Goal: Task Accomplishment & Management: Complete application form

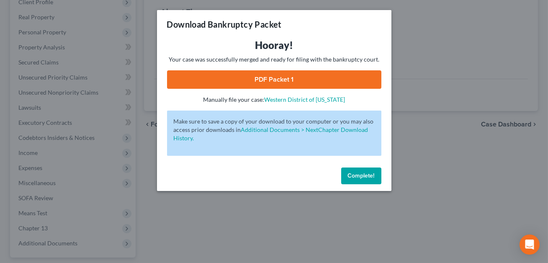
scroll to position [123, 0]
click at [358, 180] on button "Complete!" at bounding box center [361, 175] width 40 height 17
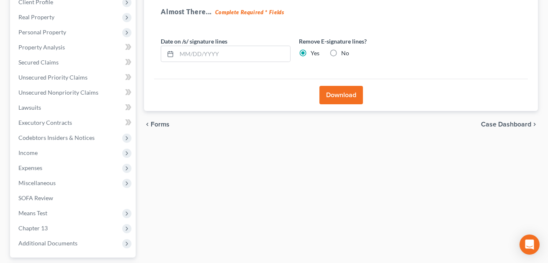
scroll to position [0, 0]
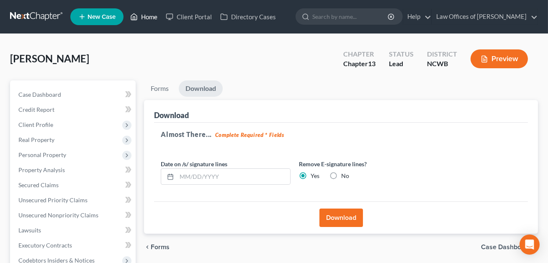
click at [149, 18] on link "Home" at bounding box center [144, 16] width 36 height 15
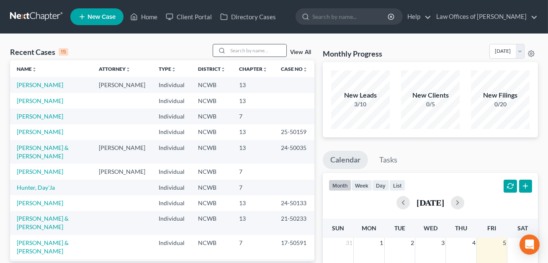
click at [236, 51] on input "search" at bounding box center [257, 50] width 59 height 12
click at [34, 115] on link "[PERSON_NAME]" at bounding box center [40, 116] width 46 height 7
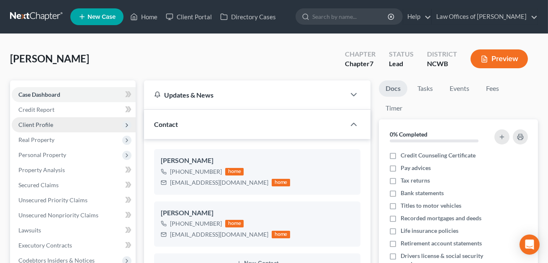
click at [43, 126] on span "Client Profile" at bounding box center [35, 124] width 35 height 7
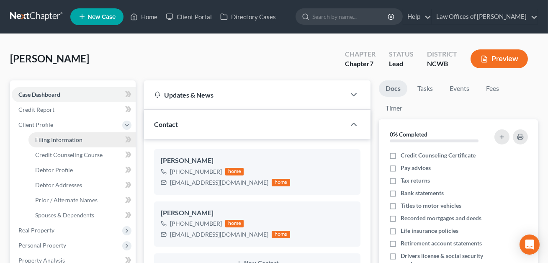
click at [59, 142] on span "Filing Information" at bounding box center [58, 139] width 47 height 7
select select "1"
select select "0"
select select "28"
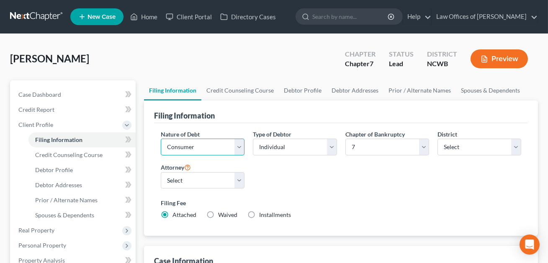
click at [173, 148] on select "Select Business Consumer Other" at bounding box center [203, 147] width 84 height 17
select select "0"
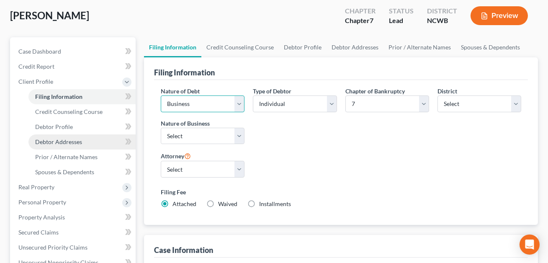
scroll to position [96, 0]
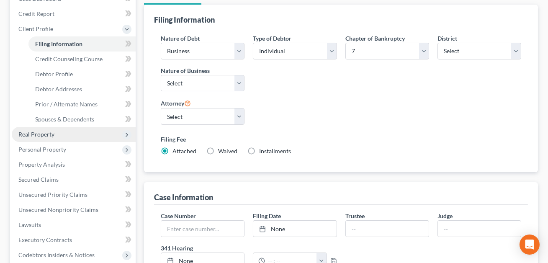
click at [54, 134] on span "Real Property" at bounding box center [74, 134] width 124 height 15
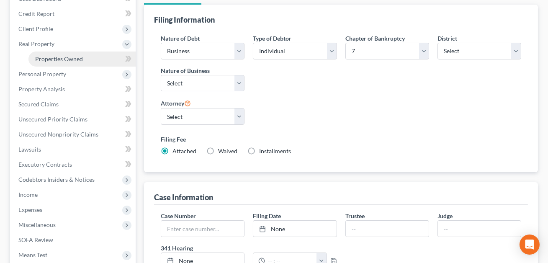
click at [45, 59] on span "Properties Owned" at bounding box center [59, 58] width 48 height 7
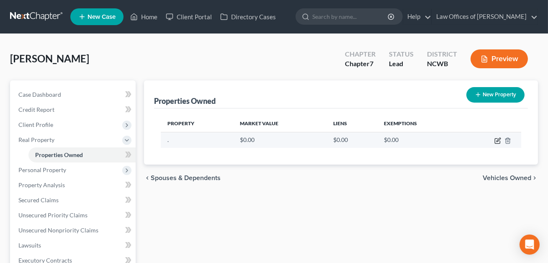
click at [498, 140] on icon "button" at bounding box center [499, 140] width 4 height 4
select select "28"
select select "0"
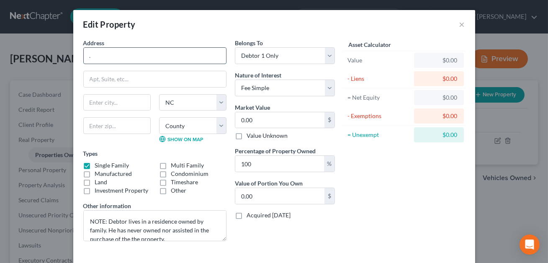
click at [92, 57] on input "." at bounding box center [155, 56] width 142 height 16
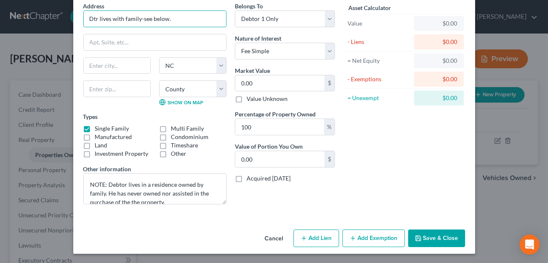
type input "Dtr lives with family-see below."
click at [430, 240] on button "Save & Close" at bounding box center [436, 238] width 57 height 18
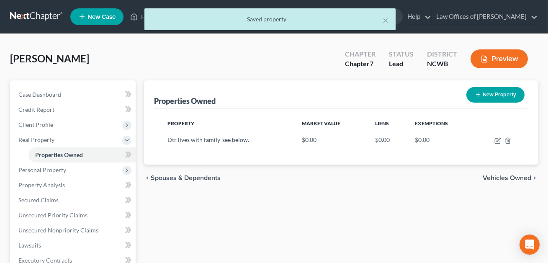
click at [495, 57] on button "Preview" at bounding box center [499, 58] width 57 height 19
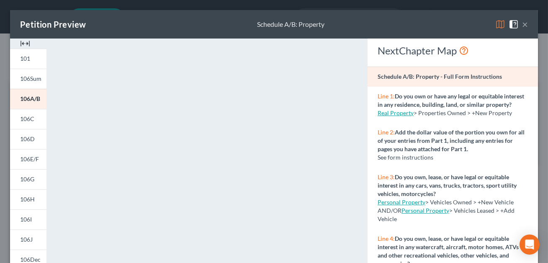
click at [525, 25] on button "×" at bounding box center [525, 24] width 6 height 10
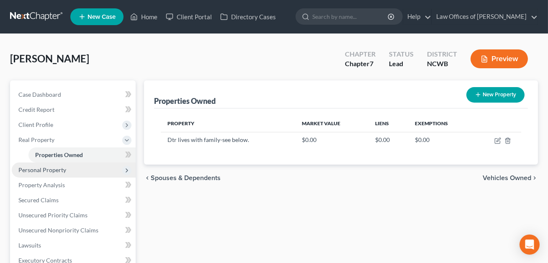
click at [59, 167] on span "Personal Property" at bounding box center [42, 169] width 48 height 7
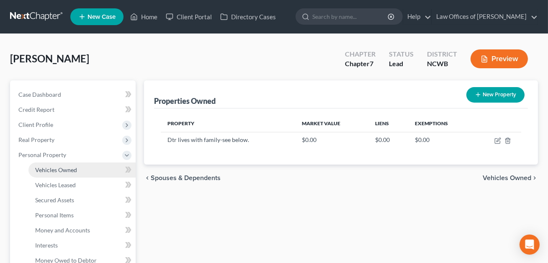
click at [57, 171] on span "Vehicles Owned" at bounding box center [56, 169] width 42 height 7
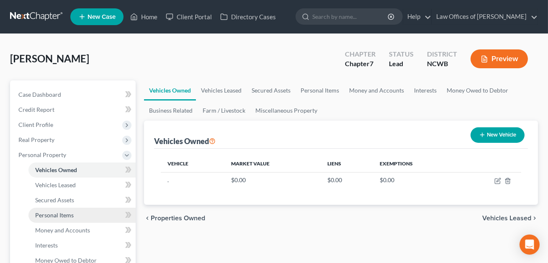
click at [54, 214] on span "Personal Items" at bounding box center [54, 214] width 39 height 7
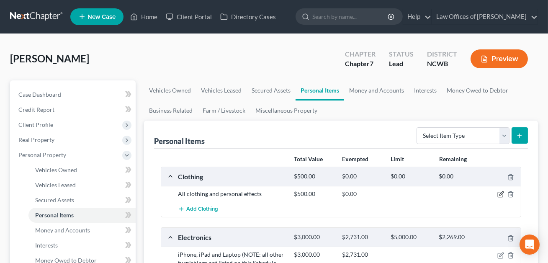
click at [501, 196] on icon "button" at bounding box center [500, 194] width 7 height 7
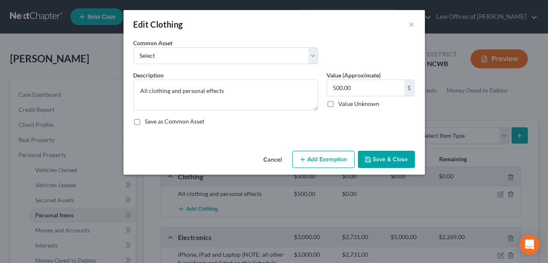
click at [331, 162] on button "Add Exemption" at bounding box center [323, 160] width 62 height 18
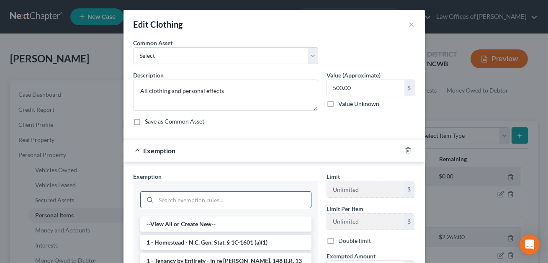
click at [189, 193] on input "search" at bounding box center [233, 200] width 155 height 16
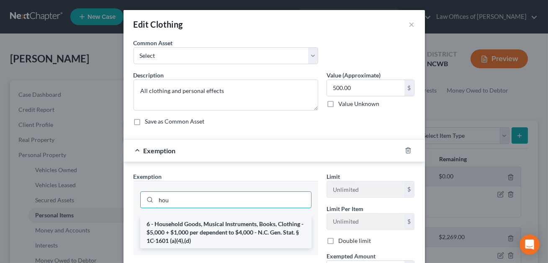
type input "hou"
click at [202, 231] on li "6 - Household Goods, Musical Instruments, Books, Clothing - $5,000 + $1,000 per…" at bounding box center [225, 232] width 171 height 32
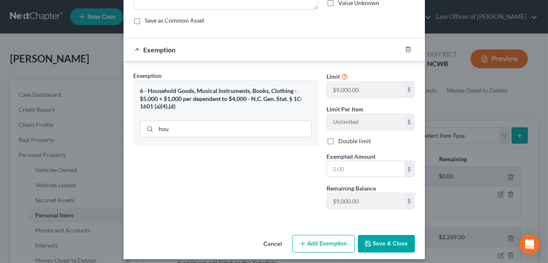
scroll to position [106, 0]
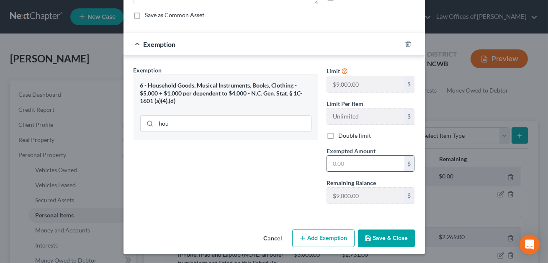
click at [337, 166] on input "text" at bounding box center [365, 164] width 77 height 16
type input "500.00"
click at [378, 234] on button "Save & Close" at bounding box center [386, 238] width 57 height 18
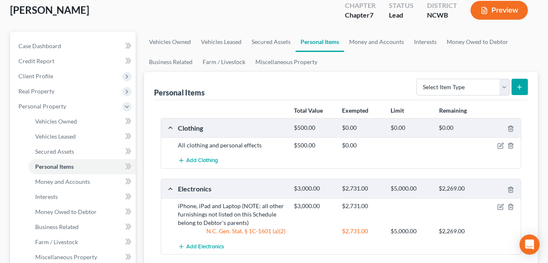
scroll to position [106, 0]
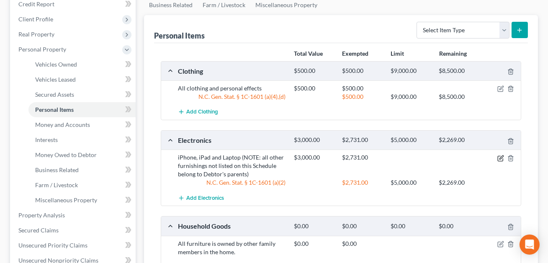
click at [502, 157] on icon "button" at bounding box center [500, 158] width 7 height 7
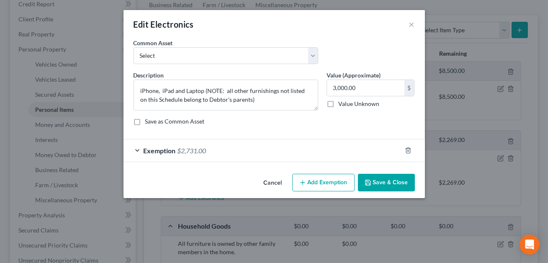
click at [299, 155] on div "Exemption $2,731.00" at bounding box center [263, 150] width 278 height 22
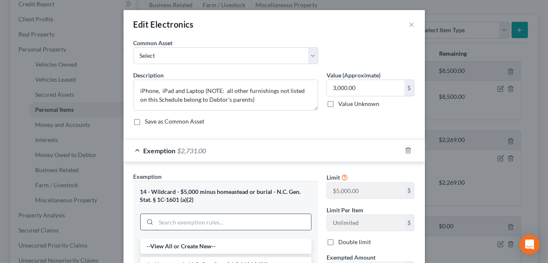
click at [217, 224] on input "search" at bounding box center [233, 222] width 155 height 16
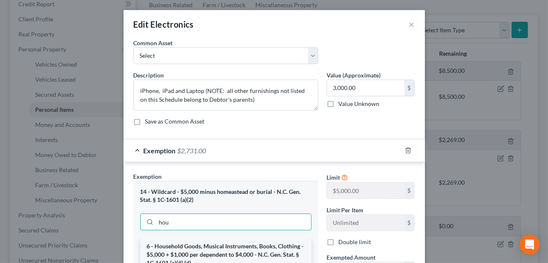
type input "hou"
click at [228, 255] on li "6 - Household Goods, Musical Instruments, Books, Clothing - $5,000 + $1,000 per…" at bounding box center [225, 255] width 171 height 32
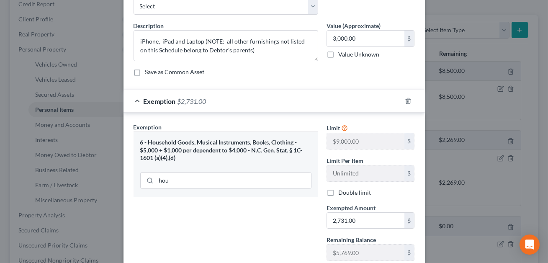
scroll to position [60, 0]
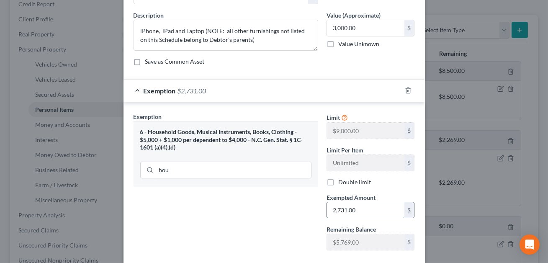
click at [361, 210] on input "2,731.00" at bounding box center [365, 210] width 77 height 16
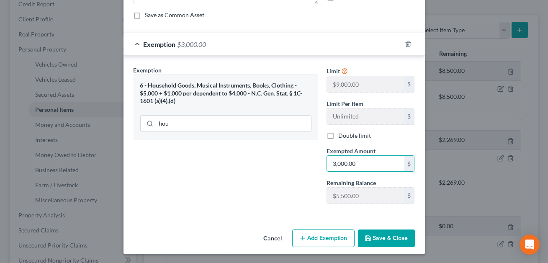
type input "3,000.00"
click at [390, 237] on button "Save & Close" at bounding box center [386, 238] width 57 height 18
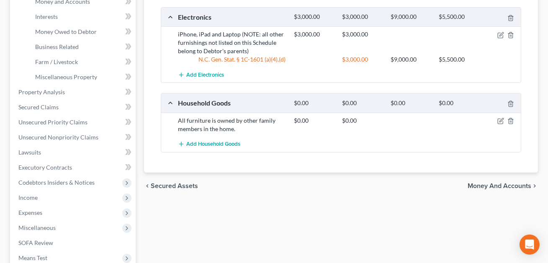
scroll to position [230, 0]
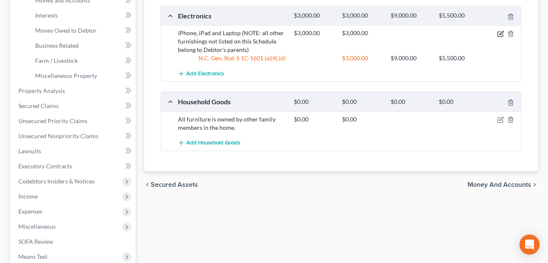
click at [502, 35] on icon "button" at bounding box center [500, 34] width 7 height 7
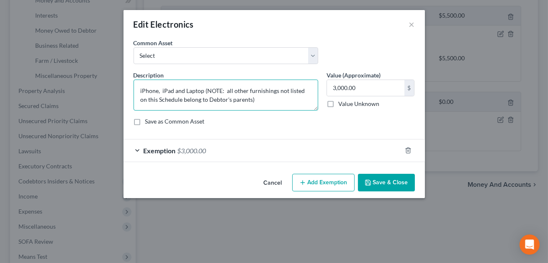
drag, startPoint x: 276, startPoint y: 91, endPoint x: 247, endPoint y: 90, distance: 28.5
click at [247, 90] on textarea "iPhone, iPad and Laptop (NOTE: all other furnishings not listed on this Schedul…" at bounding box center [226, 95] width 185 height 31
click at [266, 100] on textarea "iPhone, iPad and Laptop (NOTE: all other household items not listed on this Sch…" at bounding box center [226, 95] width 185 height 31
click at [155, 106] on textarea "iPhone, iPad and Laptop (NOTE: all other household items not listed on this Sch…" at bounding box center [226, 95] width 185 height 31
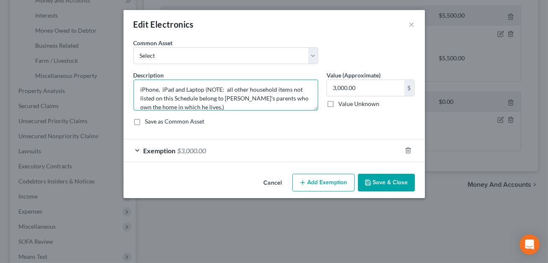
type textarea "iPhone, iPad and Laptop (NOTE: all other household items not listed on this Sch…"
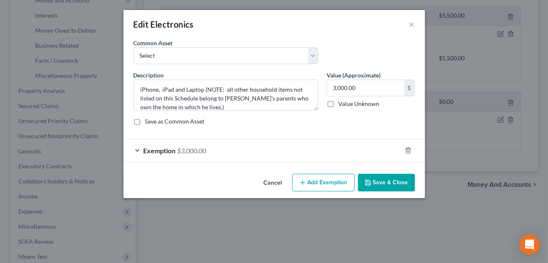
click at [385, 182] on button "Save & Close" at bounding box center [386, 183] width 57 height 18
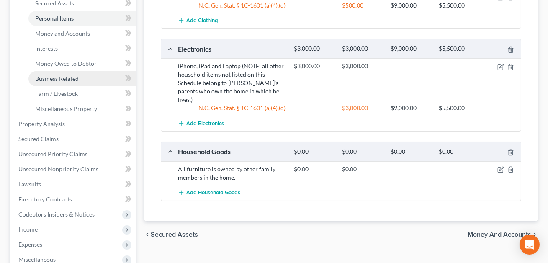
scroll to position [196, 0]
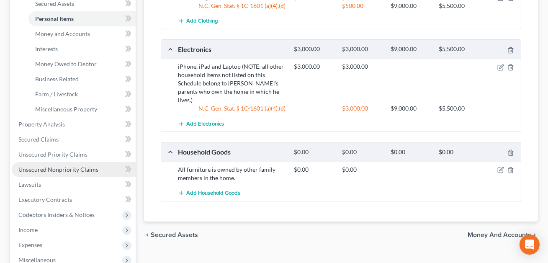
click at [67, 171] on span "Unsecured Nonpriority Claims" at bounding box center [58, 169] width 80 height 7
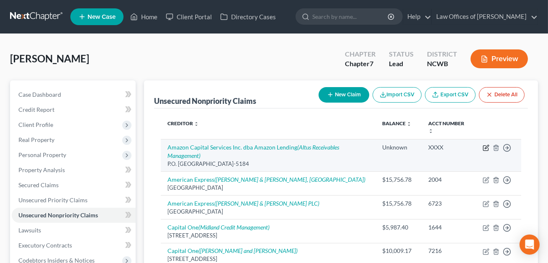
click at [487, 147] on icon "button" at bounding box center [487, 147] width 4 height 4
select select "50"
select select "10"
select select "0"
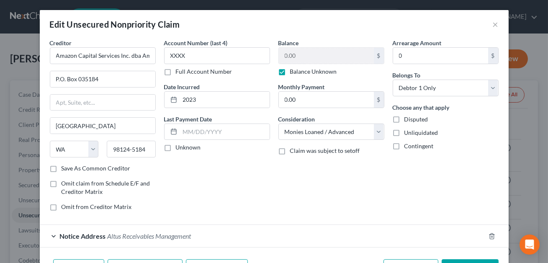
click at [290, 72] on label "Balance Unknown" at bounding box center [313, 71] width 47 height 8
click at [294, 72] on input "Balance Unknown" at bounding box center [296, 69] width 5 height 5
checkbox input "false"
click at [304, 59] on input "0.00" at bounding box center [326, 56] width 95 height 16
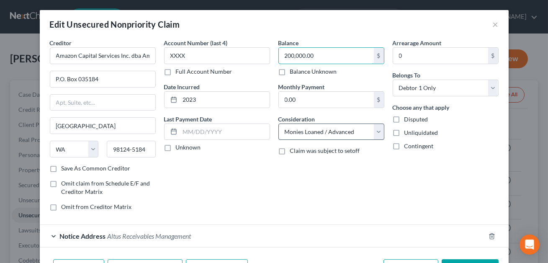
type input "200,000.00"
click at [329, 133] on select "Select Cable / Satellite Services Collection Agency Credit Card Debt Debt Couns…" at bounding box center [331, 132] width 106 height 17
select select "14"
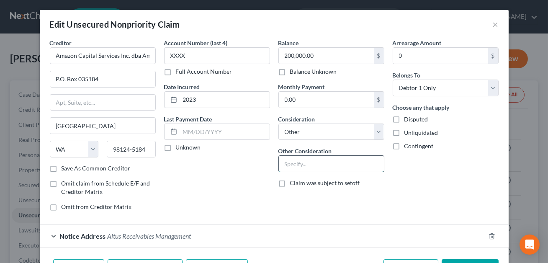
click at [313, 165] on input "text" at bounding box center [331, 164] width 105 height 16
drag, startPoint x: 379, startPoint y: 163, endPoint x: 275, endPoint y: 156, distance: 104.5
click at [275, 156] on div "Balance 200,000.00 $ Balance Unknown Balance Undetermined 200,000.00 $ Balance …" at bounding box center [331, 128] width 114 height 179
type input "Monies Loaned/ Advanced. Used for business."
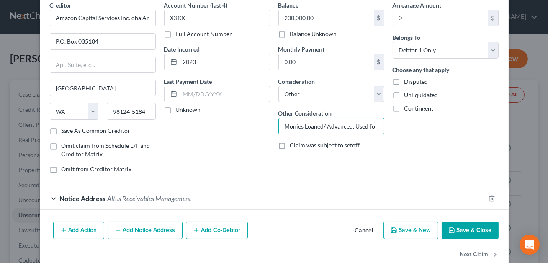
click at [213, 228] on button "Add Co-Debtor" at bounding box center [217, 230] width 62 height 18
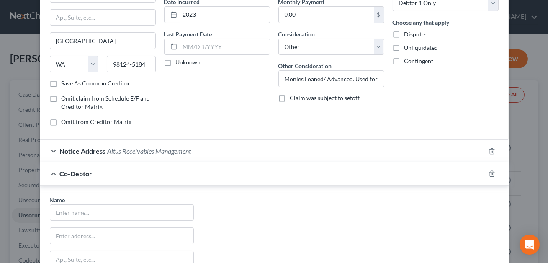
scroll to position [96, 0]
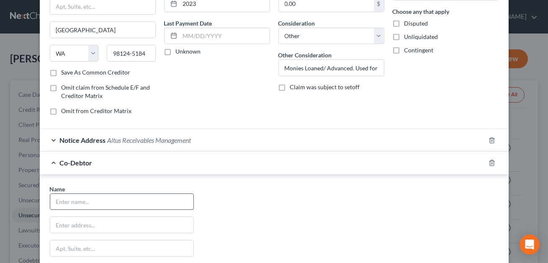
click at [124, 195] on input "text" at bounding box center [121, 202] width 143 height 16
click at [492, 166] on div at bounding box center [496, 162] width 23 height 13
click at [491, 162] on line "button" at bounding box center [491, 163] width 0 height 2
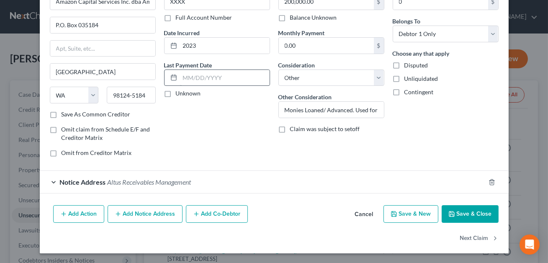
scroll to position [0, 0]
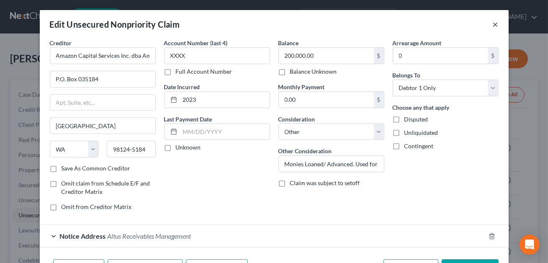
click at [494, 27] on button "×" at bounding box center [496, 24] width 6 height 10
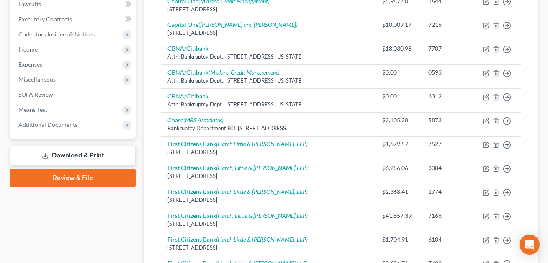
scroll to position [227, 0]
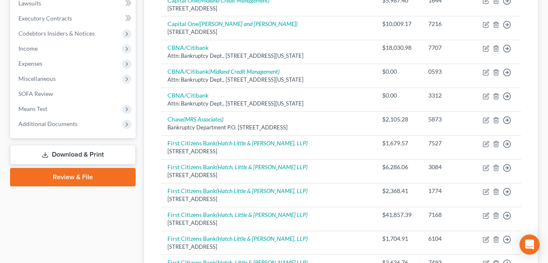
click at [85, 148] on link "Download & Print" at bounding box center [73, 155] width 126 height 20
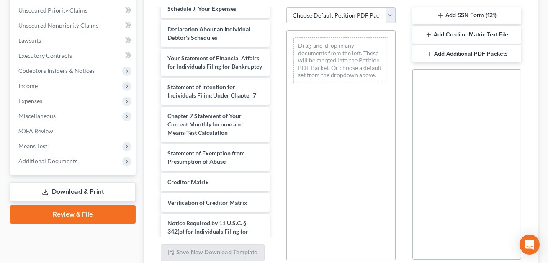
scroll to position [196, 0]
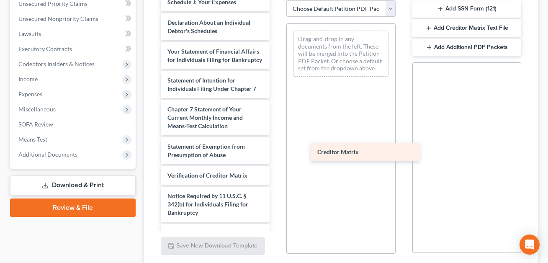
drag, startPoint x: 214, startPoint y: 168, endPoint x: 364, endPoint y: 154, distance: 151.0
click at [276, 154] on div "Creditor Matrix Voluntary Petition for Individuals Filing for Bankruptcy Summar…" at bounding box center [215, 4] width 122 height 493
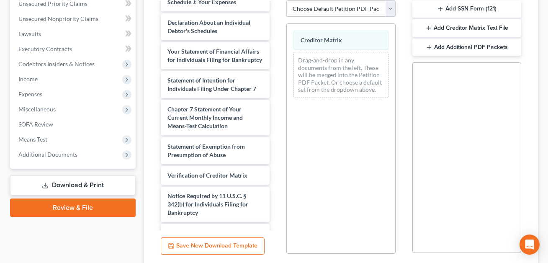
scroll to position [253, 0]
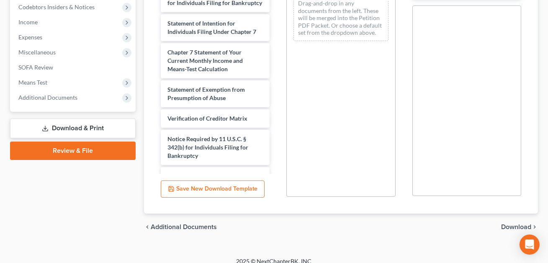
click at [509, 224] on span "Download" at bounding box center [516, 227] width 30 height 7
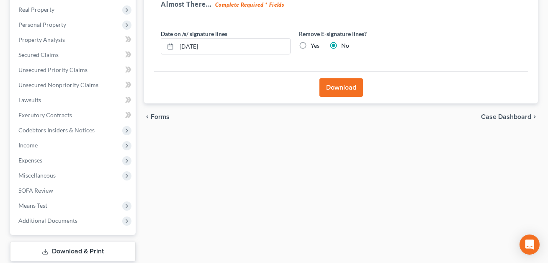
scroll to position [126, 0]
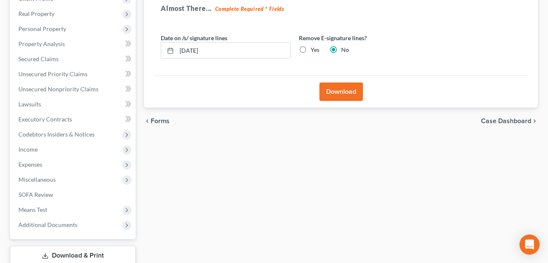
click at [345, 94] on button "Download" at bounding box center [341, 91] width 44 height 18
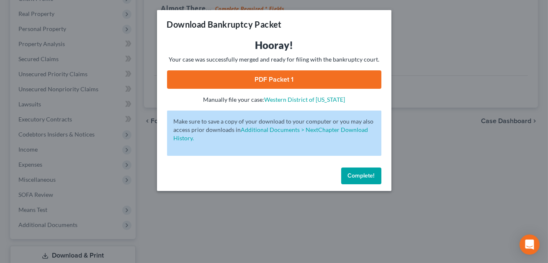
click at [307, 83] on link "PDF Packet 1" at bounding box center [274, 79] width 214 height 18
click at [355, 177] on span "Complete!" at bounding box center [361, 175] width 27 height 7
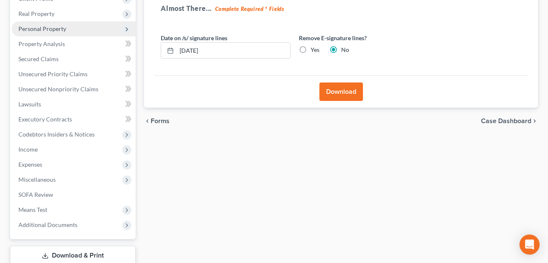
scroll to position [0, 0]
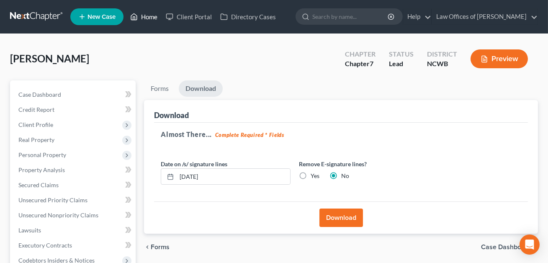
click at [151, 17] on link "Home" at bounding box center [144, 16] width 36 height 15
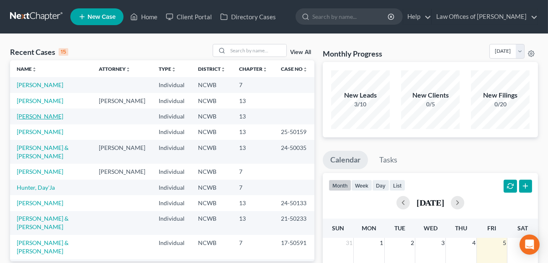
click at [32, 115] on link "[PERSON_NAME]" at bounding box center [40, 116] width 46 height 7
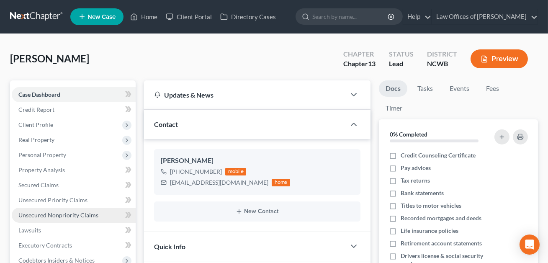
scroll to position [196, 0]
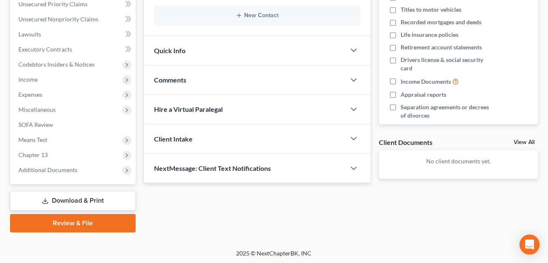
click at [63, 195] on link "Download & Print" at bounding box center [73, 201] width 126 height 20
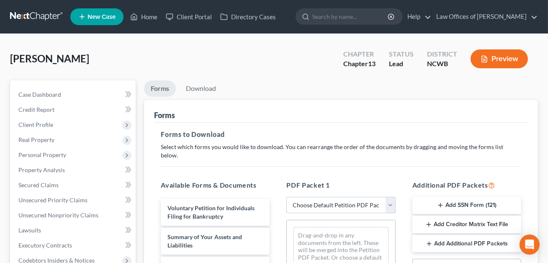
click at [316, 197] on select "Choose Default Petition PDF Packet Complete Bankruptcy Petition (all forms and …" at bounding box center [340, 205] width 109 height 17
select select "2"
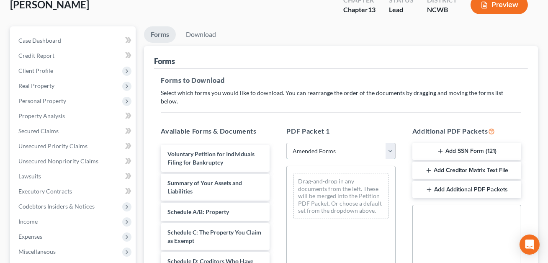
scroll to position [158, 0]
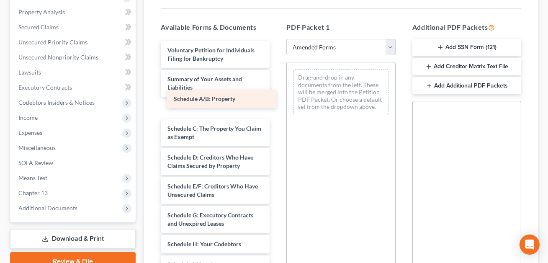
drag, startPoint x: 207, startPoint y: 100, endPoint x: 259, endPoint y: 95, distance: 51.8
click at [259, 95] on div "Schedule A/B: Property Voluntary Petition for Individuals Filing for Bankruptcy…" at bounding box center [215, 264] width 122 height 447
drag, startPoint x: 242, startPoint y: 98, endPoint x: 383, endPoint y: 72, distance: 143.0
click at [276, 72] on div "Schedule A/B: Property Voluntary Petition for Individuals Filing for Bankruptcy…" at bounding box center [215, 264] width 122 height 447
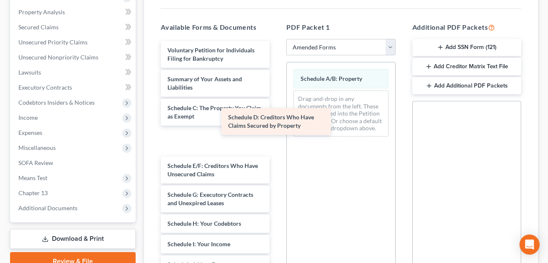
drag, startPoint x: 213, startPoint y: 130, endPoint x: 284, endPoint y: 118, distance: 71.9
click at [276, 118] on div "Schedule D: Creditors Who Have Claims Secured by Property Voluntary Petition fo…" at bounding box center [215, 254] width 122 height 427
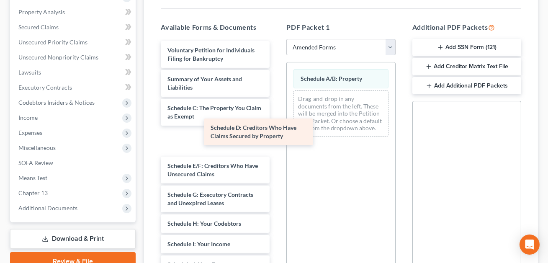
drag, startPoint x: 235, startPoint y: 129, endPoint x: 312, endPoint y: 121, distance: 77.0
click at [276, 124] on div "Schedule D: Creditors Who Have Claims Secured by Property Voluntary Petition fo…" at bounding box center [215, 254] width 122 height 427
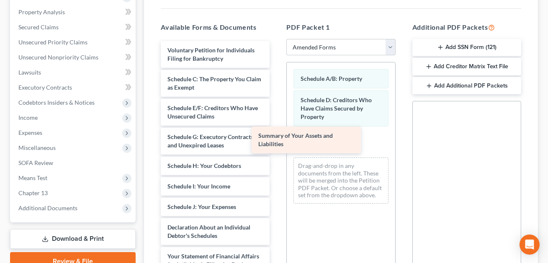
drag, startPoint x: 199, startPoint y: 74, endPoint x: 314, endPoint y: 146, distance: 135.2
click at [276, 146] on div "Summary of Your Assets and Liabilities Voluntary Petition for Individuals Filin…" at bounding box center [215, 225] width 122 height 369
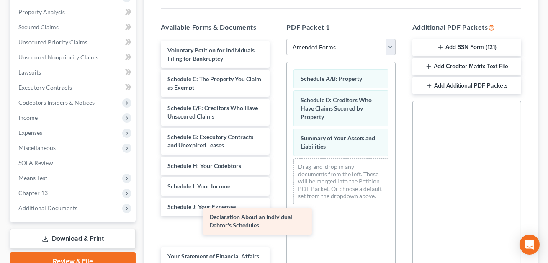
drag, startPoint x: 199, startPoint y: 224, endPoint x: 326, endPoint y: 205, distance: 128.6
click at [276, 205] on div "Declaration About an Individual Debtor's Schedules Voluntary Petition for Indiv…" at bounding box center [215, 225] width 122 height 369
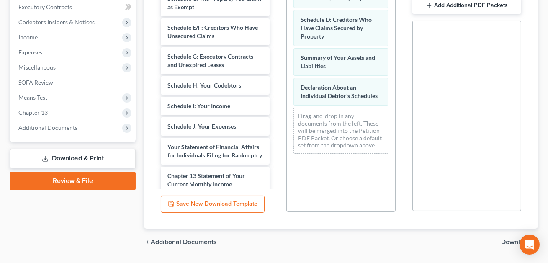
scroll to position [253, 0]
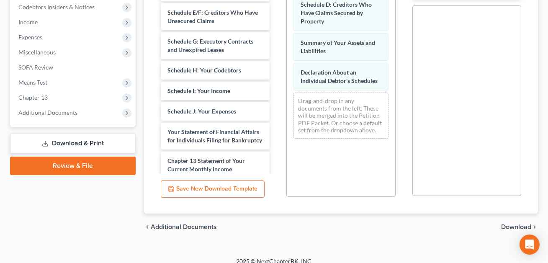
click at [509, 224] on span "Download" at bounding box center [516, 227] width 30 height 7
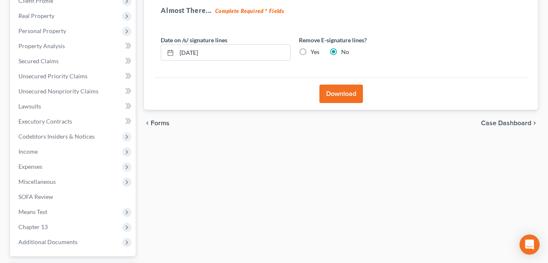
scroll to position [126, 0]
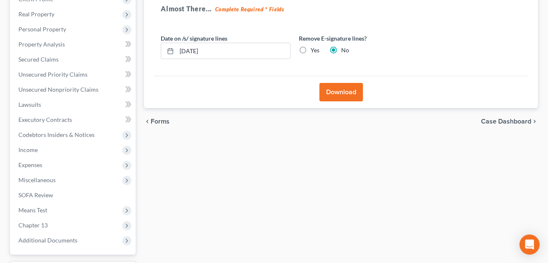
click at [338, 93] on button "Download" at bounding box center [341, 92] width 44 height 18
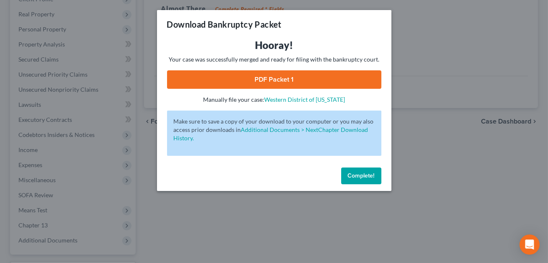
click at [320, 83] on link "PDF Packet 1" at bounding box center [274, 79] width 214 height 18
